Goal: Task Accomplishment & Management: Complete application form

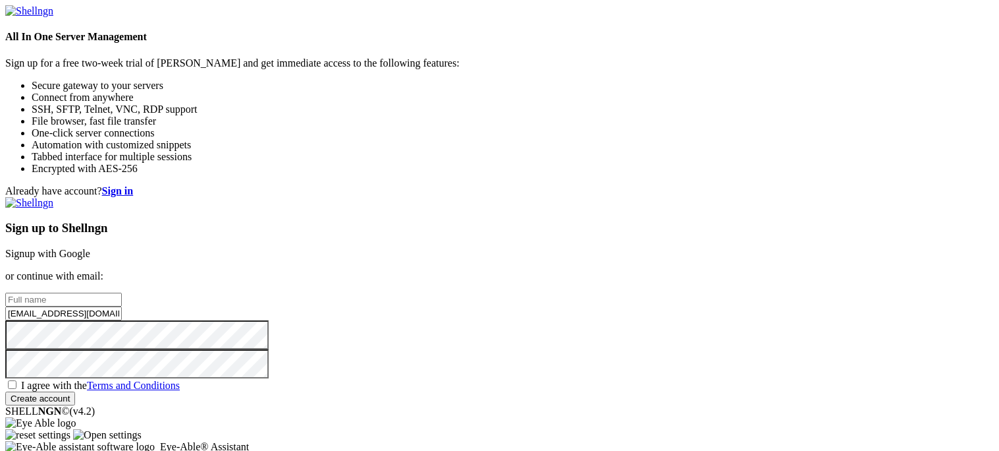
click at [122, 306] on input "[EMAIL_ADDRESS][DOMAIN_NAME]" at bounding box center [63, 313] width 117 height 14
paste input "[EMAIL_ADDRESS][US_STATE][DOMAIN_NAME]"
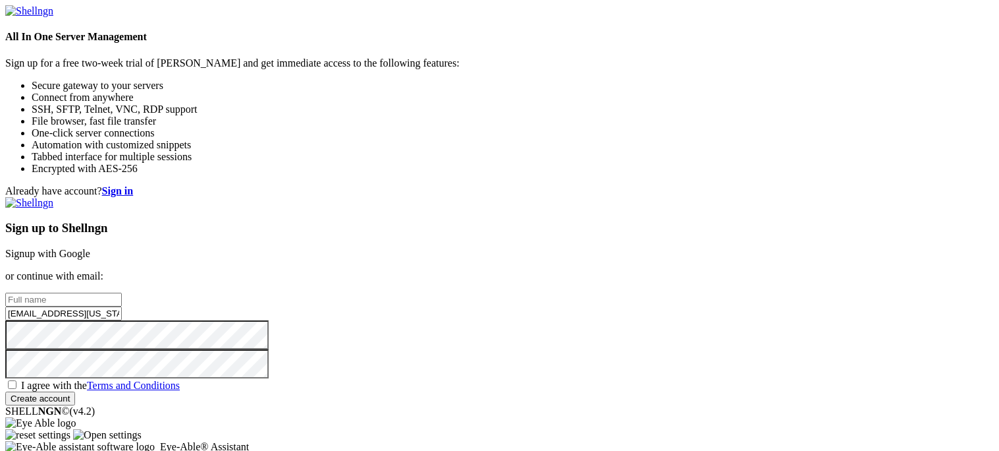
type input "[EMAIL_ADDRESS][US_STATE][DOMAIN_NAME]"
click at [180, 379] on span "I agree with the Terms and Conditions" at bounding box center [100, 384] width 159 height 11
click at [16, 380] on input "I agree with the Terms and Conditions" at bounding box center [12, 384] width 9 height 9
checkbox input "true"
click at [122, 292] on input "text" at bounding box center [63, 299] width 117 height 14
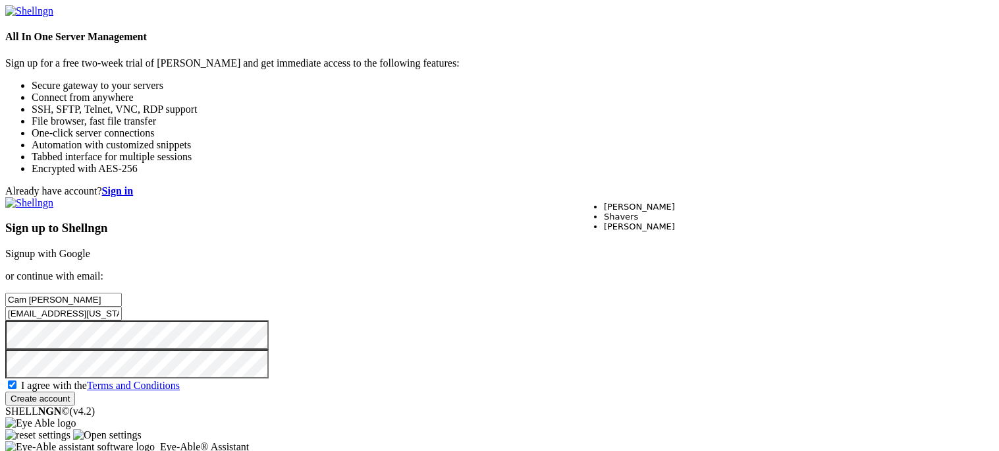
type input "Cam [PERSON_NAME]"
click at [75, 391] on input "Create account" at bounding box center [40, 398] width 70 height 14
